Goal: Information Seeking & Learning: Learn about a topic

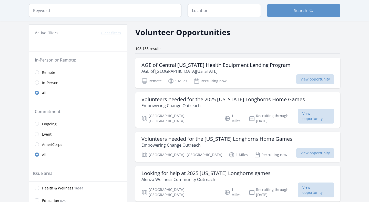
scroll to position [14, 0]
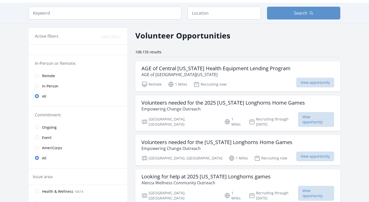
click at [36, 78] on link "Remote" at bounding box center [78, 75] width 98 height 10
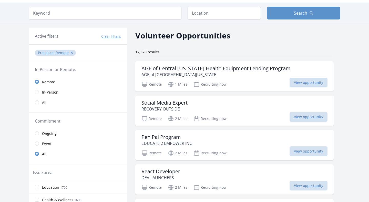
scroll to position [76, 0]
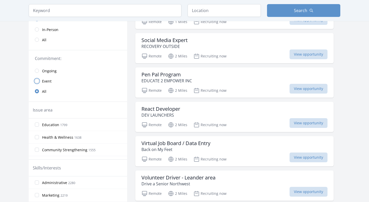
click at [38, 80] on input "radio" at bounding box center [37, 81] width 4 height 4
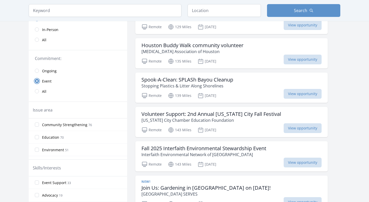
click at [38, 81] on input "radio" at bounding box center [37, 81] width 4 height 4
click at [38, 88] on link "All" at bounding box center [78, 91] width 98 height 10
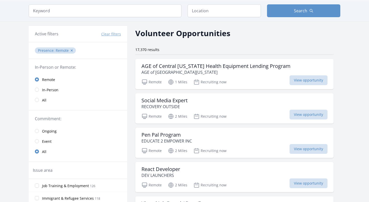
scroll to position [42, 0]
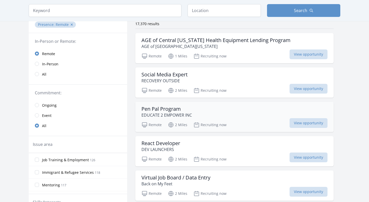
click at [159, 114] on p "EDUCATE 2 EMPOWER INC" at bounding box center [166, 115] width 50 height 6
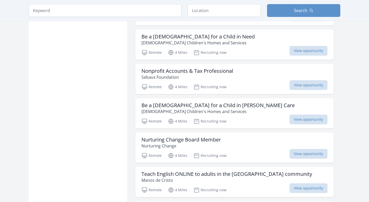
scroll to position [395, 0]
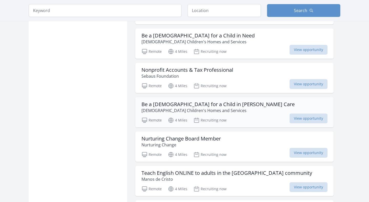
click at [232, 105] on h3 "Be a [DEMOGRAPHIC_DATA] for a Child in [PERSON_NAME] Care" at bounding box center [217, 104] width 153 height 6
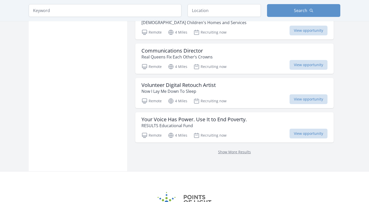
scroll to position [678, 0]
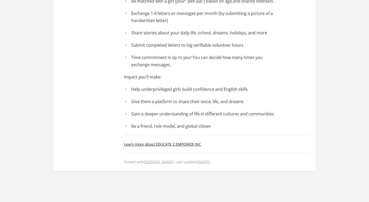
scroll to position [192, 0]
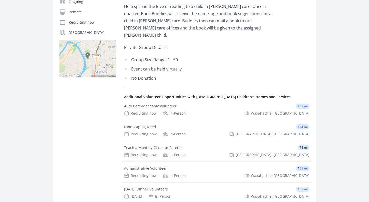
scroll to position [130, 0]
